Goal: Task Accomplishment & Management: Use online tool/utility

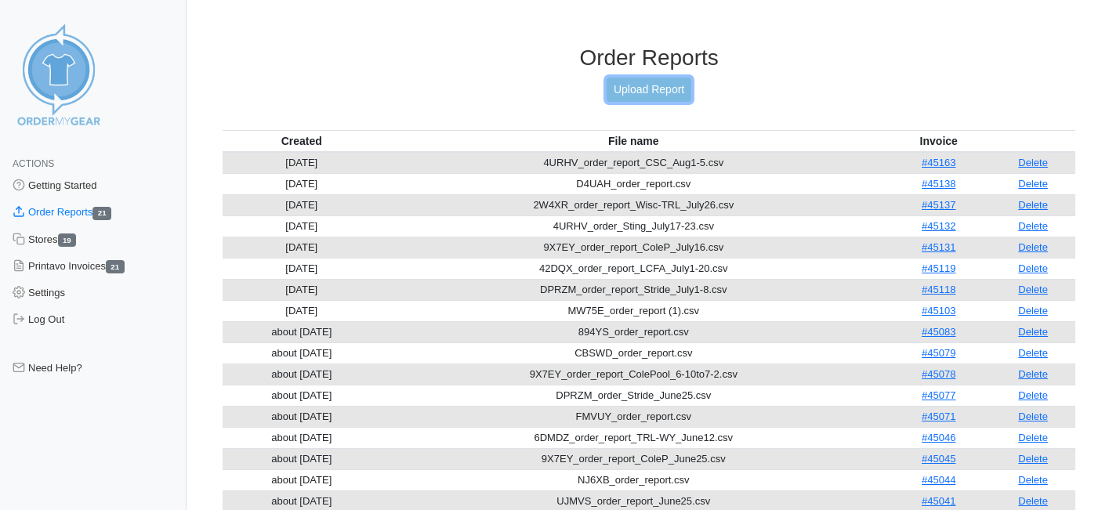
click at [637, 88] on link "Upload Report" at bounding box center [649, 90] width 85 height 24
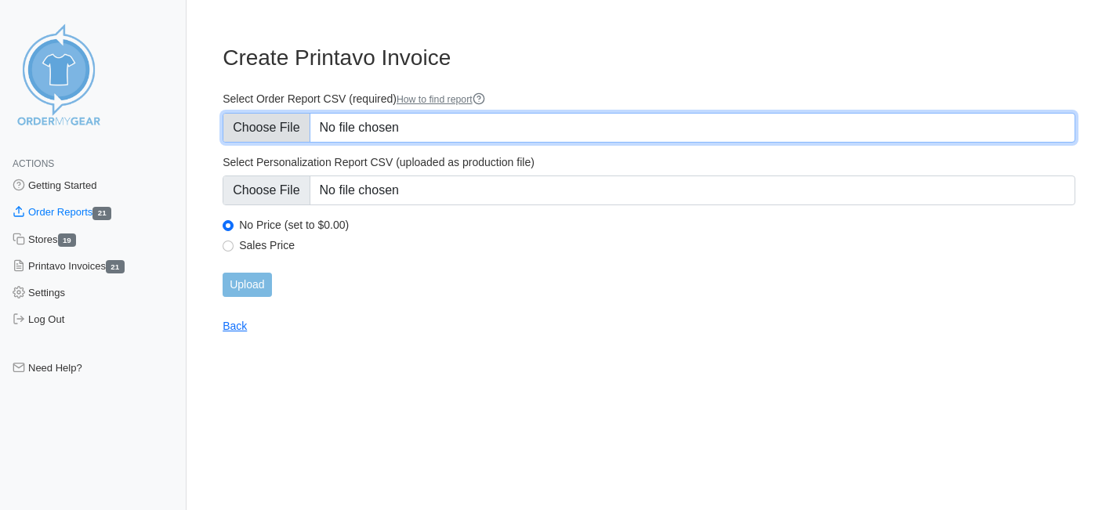
click at [281, 132] on input "Select Order Report CSV (required) How to find report" at bounding box center [649, 128] width 853 height 30
type input "C:\fakepath\3YX4M_order_report.csv"
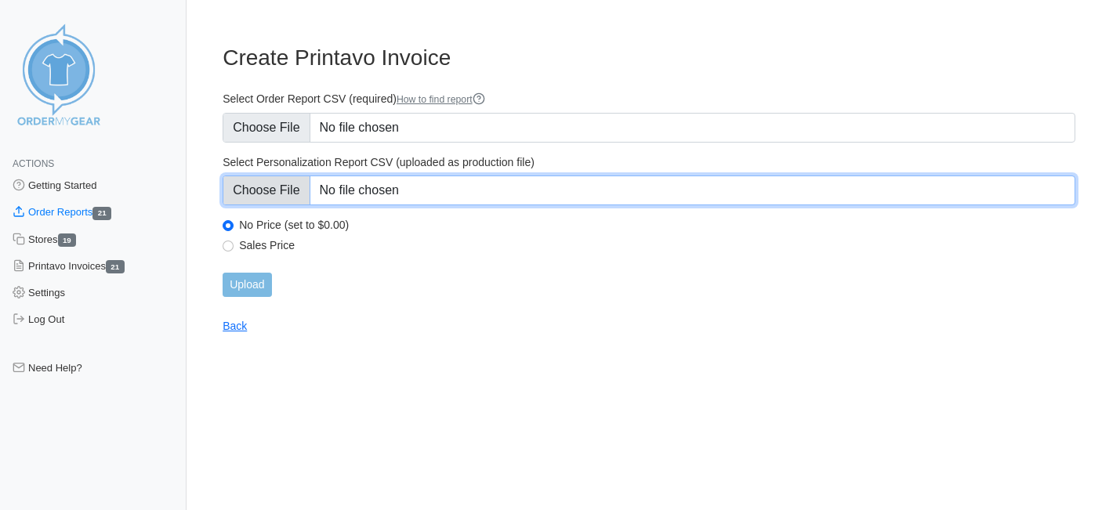
click at [278, 183] on input "Select Personalization Report CSV (uploaded as production file)" at bounding box center [649, 191] width 853 height 30
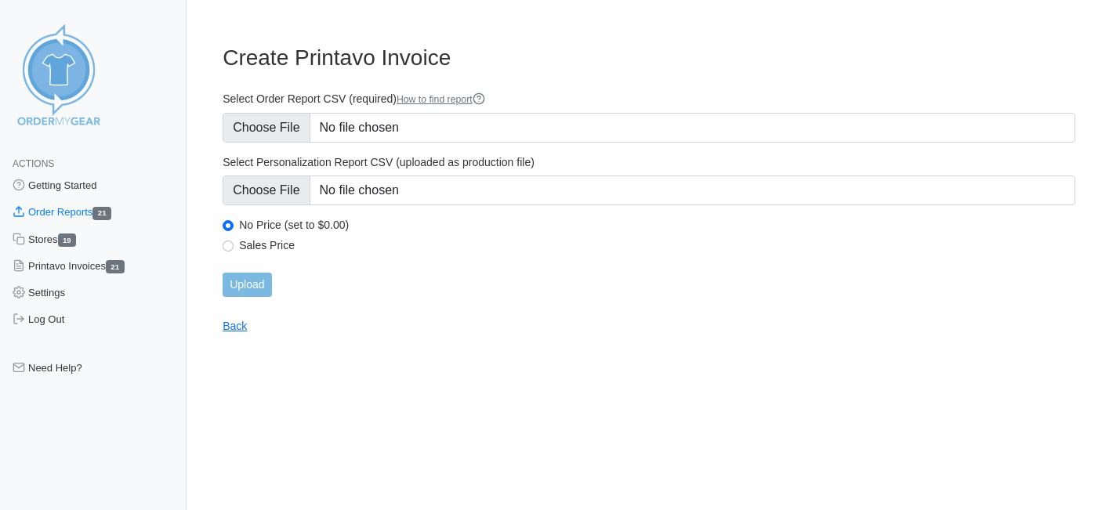
click at [263, 243] on label "Sales Price" at bounding box center [657, 245] width 836 height 14
click at [234, 243] on input "Sales Price" at bounding box center [228, 246] width 11 height 11
radio input "true"
click at [246, 279] on input "Upload" at bounding box center [247, 285] width 49 height 24
